Goal: Task Accomplishment & Management: Use online tool/utility

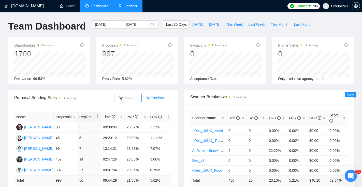
click at [123, 8] on link "Scanner" at bounding box center [127, 6] width 19 height 4
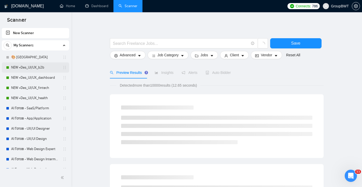
click at [31, 66] on link "NEW +Des_UI/UX_b2b" at bounding box center [35, 67] width 48 height 10
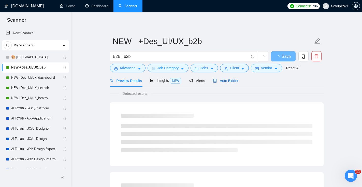
click at [230, 81] on span "Auto Bidder" at bounding box center [225, 81] width 25 height 4
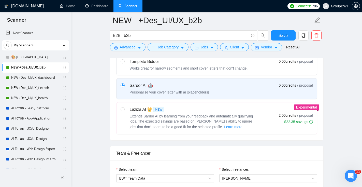
scroll to position [172, 0]
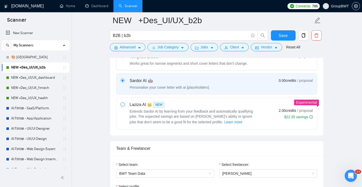
click at [123, 102] on input "radio" at bounding box center [123, 104] width 4 height 4
radio input "true"
radio input "false"
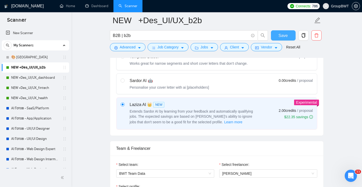
click at [280, 37] on span "Save" at bounding box center [282, 35] width 9 height 6
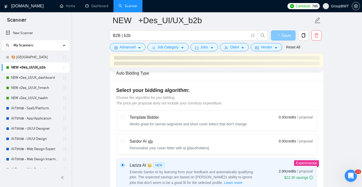
scroll to position [120, 0]
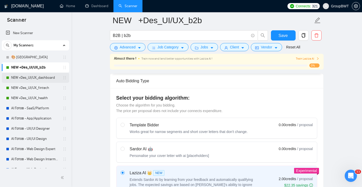
click at [33, 79] on link "NEW +Des_UI/UX_dashboard" at bounding box center [35, 77] width 48 height 10
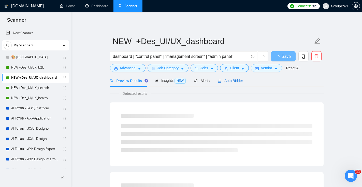
click at [241, 83] on div "Auto Bidder" at bounding box center [230, 81] width 25 height 6
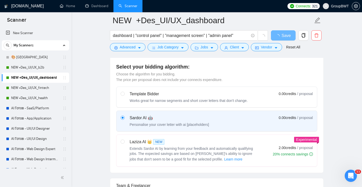
scroll to position [138, 0]
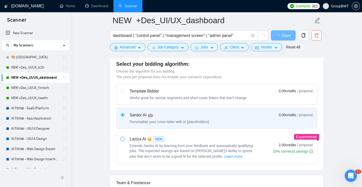
click at [123, 138] on input "radio" at bounding box center [123, 139] width 4 height 4
radio input "true"
radio input "false"
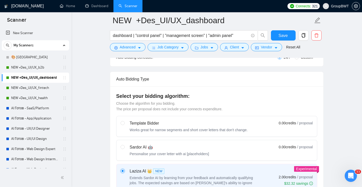
scroll to position [84, 0]
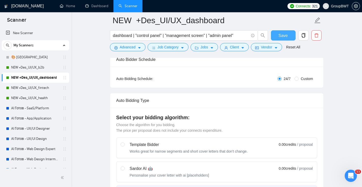
click at [283, 34] on span "Save" at bounding box center [282, 35] width 9 height 6
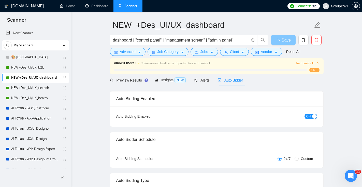
scroll to position [0, 0]
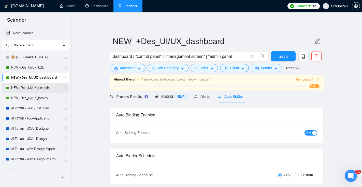
click at [49, 88] on link "NEW +Des_UI/UX_fintech" at bounding box center [35, 88] width 48 height 10
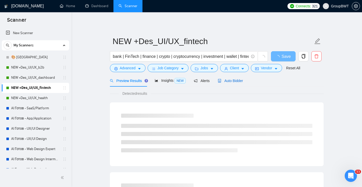
click at [229, 83] on div "Auto Bidder" at bounding box center [230, 81] width 25 height 6
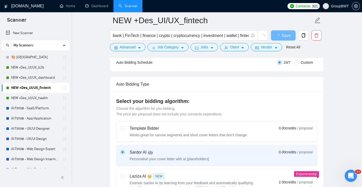
scroll to position [126, 0]
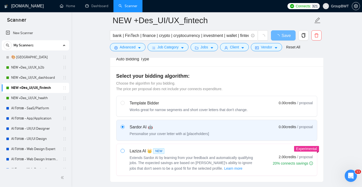
click at [124, 151] on span at bounding box center [123, 151] width 4 height 4
click at [124, 151] on input "radio" at bounding box center [123, 151] width 4 height 4
radio input "true"
radio input "false"
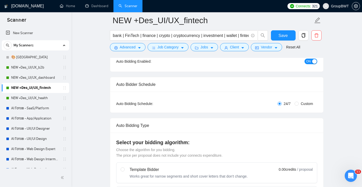
scroll to position [52, 0]
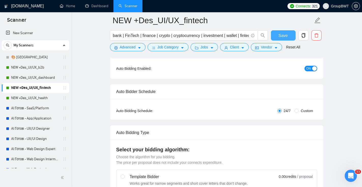
click at [282, 35] on span "Save" at bounding box center [282, 35] width 9 height 6
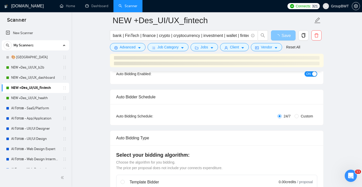
scroll to position [0, 0]
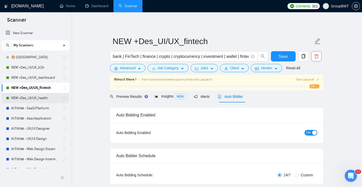
click at [40, 98] on link "NEW +Des_UI/UX_health" at bounding box center [35, 98] width 48 height 10
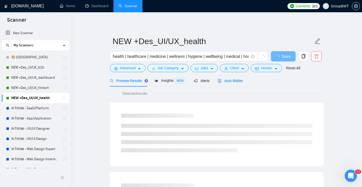
click at [227, 81] on span "Auto Bidder" at bounding box center [230, 81] width 25 height 4
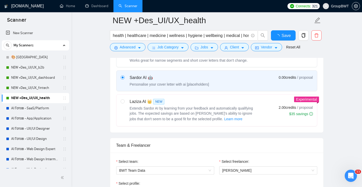
scroll to position [179, 0]
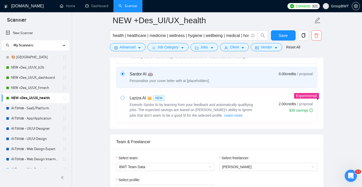
click at [124, 98] on span at bounding box center [123, 98] width 4 height 4
click at [124, 98] on input "radio" at bounding box center [123, 98] width 4 height 4
radio input "true"
radio input "false"
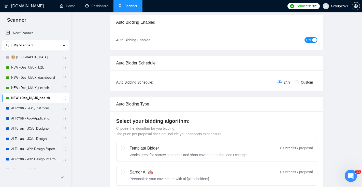
scroll to position [0, 0]
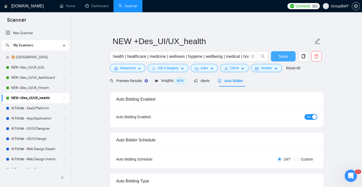
click at [284, 54] on span "Save" at bounding box center [282, 56] width 9 height 6
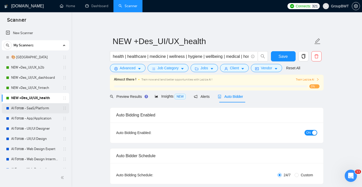
click at [52, 105] on link "AI Готов - SaaS/Platform" at bounding box center [35, 108] width 48 height 10
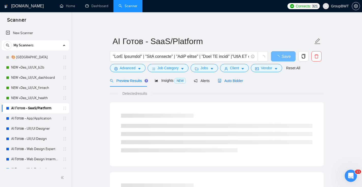
click at [234, 82] on span "Auto Bidder" at bounding box center [230, 81] width 25 height 4
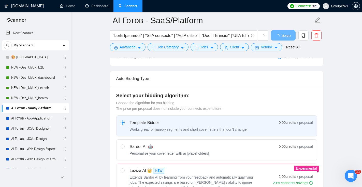
scroll to position [123, 0]
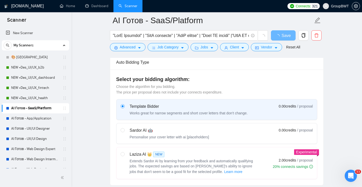
click at [124, 156] on label at bounding box center [123, 162] width 4 height 23
click at [124, 155] on input "radio" at bounding box center [123, 154] width 4 height 4
radio input "true"
radio input "false"
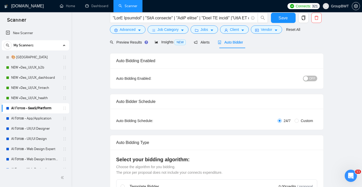
scroll to position [0, 0]
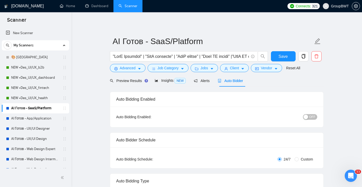
click at [313, 115] on span "OFF" at bounding box center [312, 117] width 6 height 6
click at [284, 57] on span "Save" at bounding box center [282, 56] width 9 height 6
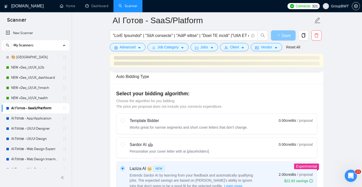
scroll to position [119, 0]
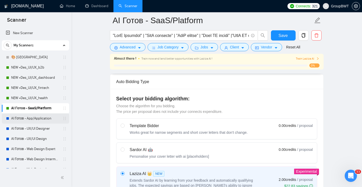
click at [50, 119] on link "AI Готов - App/Application" at bounding box center [35, 118] width 48 height 10
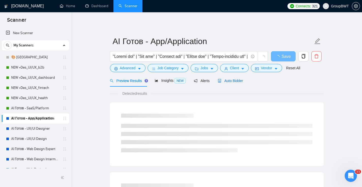
click at [229, 81] on span "Auto Bidder" at bounding box center [230, 81] width 25 height 4
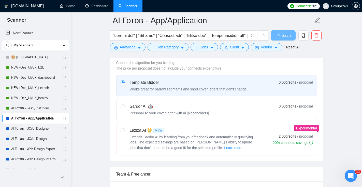
scroll to position [148, 0]
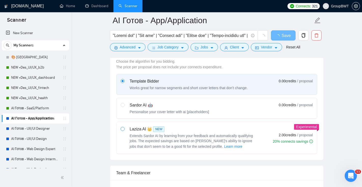
click at [122, 130] on span at bounding box center [123, 129] width 4 height 4
click at [122, 130] on input "radio" at bounding box center [123, 129] width 4 height 4
radio input "true"
radio input "false"
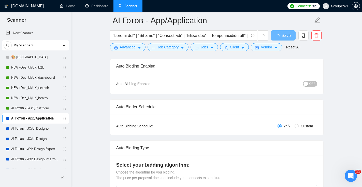
scroll to position [28, 0]
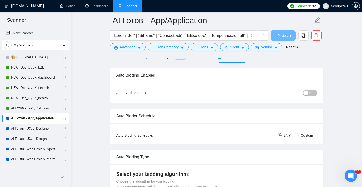
click at [313, 91] on span "OFF" at bounding box center [312, 93] width 6 height 6
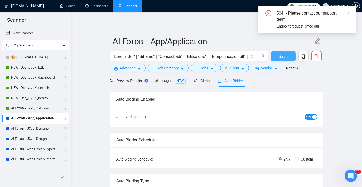
click at [289, 55] on button "Save" at bounding box center [283, 56] width 25 height 10
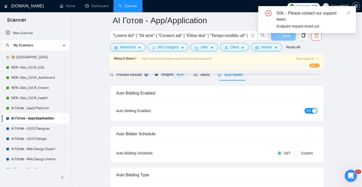
scroll to position [24, 0]
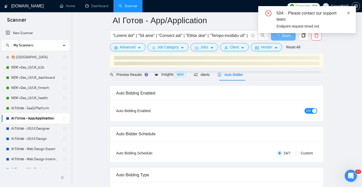
click at [349, 12] on icon "close" at bounding box center [348, 12] width 3 height 3
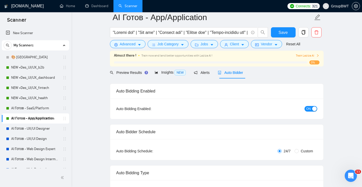
scroll to position [0, 0]
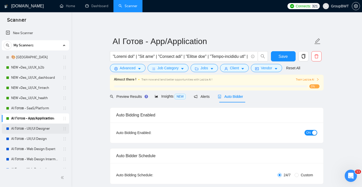
click at [30, 129] on link "AI Готов - UX/UI Designer" at bounding box center [35, 128] width 48 height 10
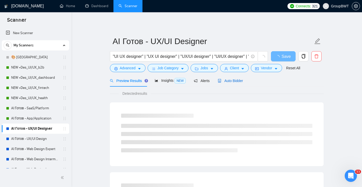
click at [228, 80] on span "Auto Bidder" at bounding box center [230, 81] width 25 height 4
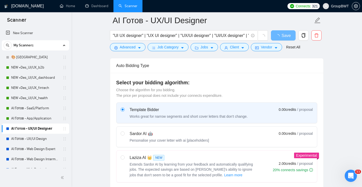
scroll to position [130, 0]
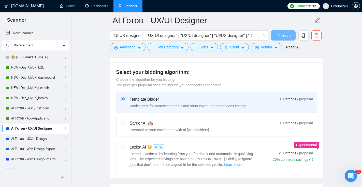
click at [121, 149] on label at bounding box center [123, 155] width 4 height 23
click at [121, 148] on input "radio" at bounding box center [123, 147] width 4 height 4
radio input "true"
radio input "false"
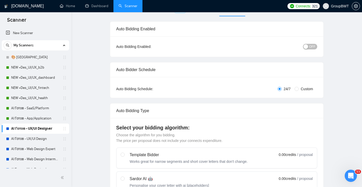
scroll to position [0, 0]
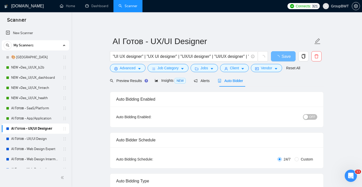
click at [311, 116] on span "OFF" at bounding box center [312, 117] width 6 height 6
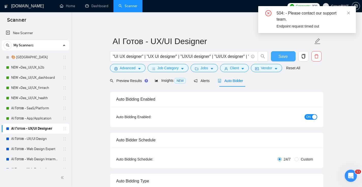
click at [282, 58] on span "Save" at bounding box center [282, 56] width 9 height 6
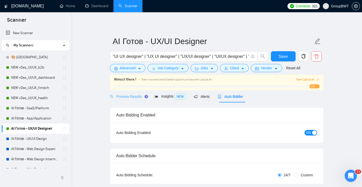
drag, startPoint x: 26, startPoint y: 140, endPoint x: 130, endPoint y: 80, distance: 120.0
click at [26, 140] on link "AI Готов - UX/UI Design" at bounding box center [35, 138] width 48 height 10
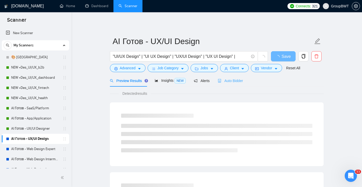
click at [238, 85] on div "Auto Bidder" at bounding box center [230, 81] width 25 height 12
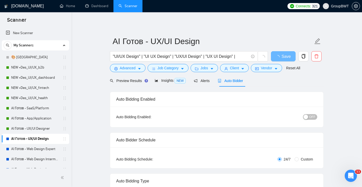
click at [306, 115] on div "button" at bounding box center [305, 116] width 5 height 5
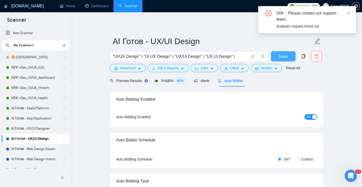
click at [281, 61] on button "Save" at bounding box center [283, 56] width 25 height 10
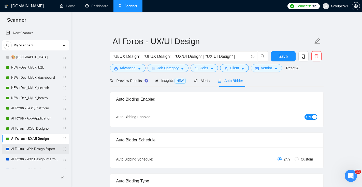
click at [40, 148] on link "AI Готов - Web Design Expert" at bounding box center [35, 149] width 48 height 10
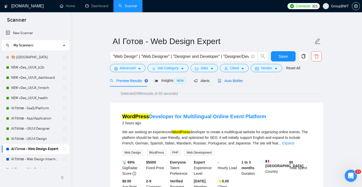
click at [240, 83] on div "Auto Bidder" at bounding box center [230, 81] width 25 height 6
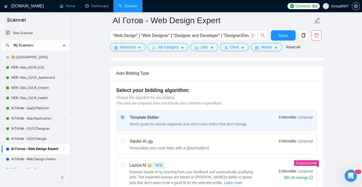
scroll to position [133, 0]
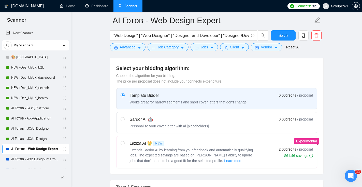
click at [125, 142] on div "Laziza AI 👑 NEW Extends Sardor AI by learning from your feedback and automatica…" at bounding box center [189, 151] width 136 height 23
click at [124, 142] on input "radio" at bounding box center [123, 143] width 4 height 4
radio input "true"
radio input "false"
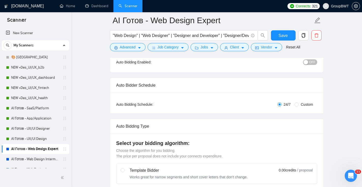
scroll to position [0, 0]
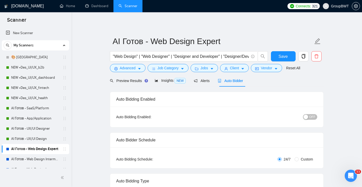
click at [314, 116] on span "OFF" at bounding box center [312, 117] width 6 height 6
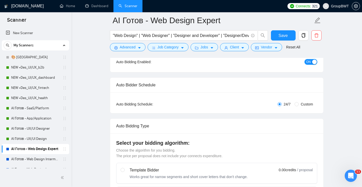
scroll to position [59, 0]
click at [283, 37] on span "Save" at bounding box center [282, 35] width 9 height 6
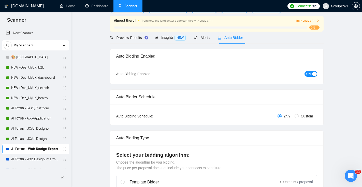
scroll to position [0, 0]
